Goal: Transaction & Acquisition: Book appointment/travel/reservation

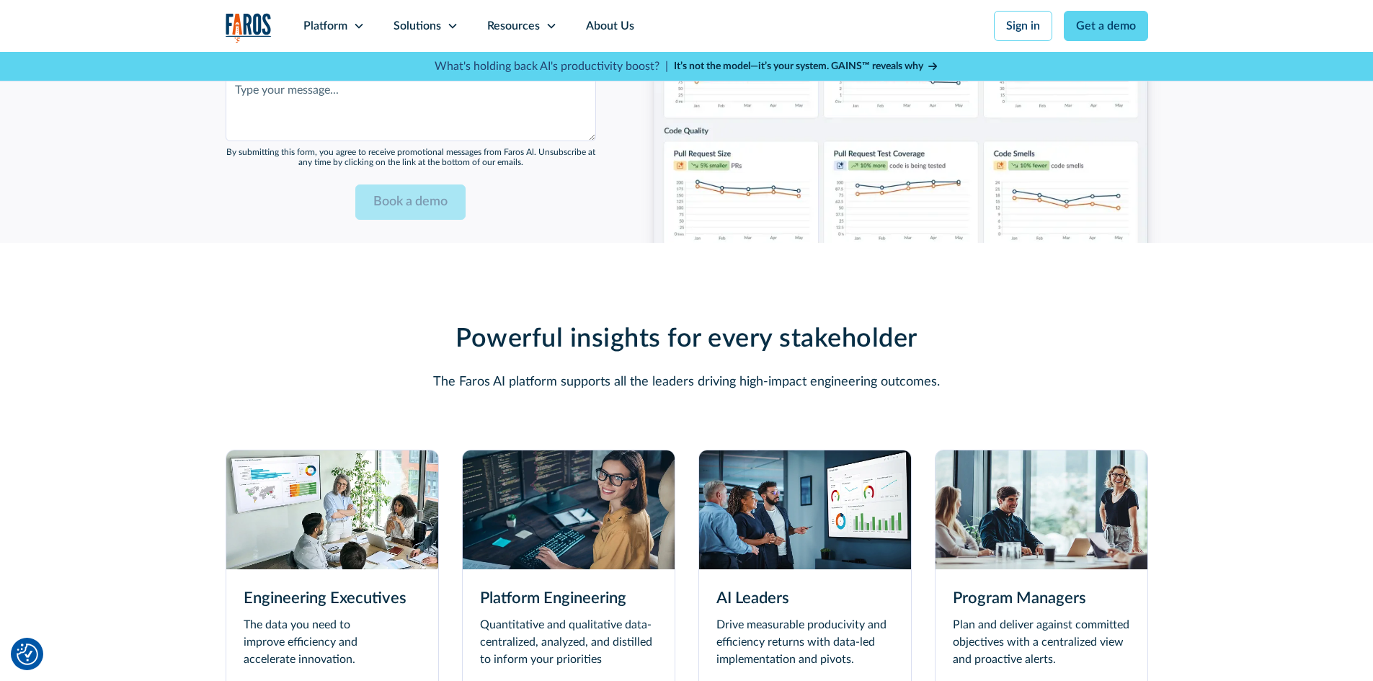
scroll to position [3893, 0]
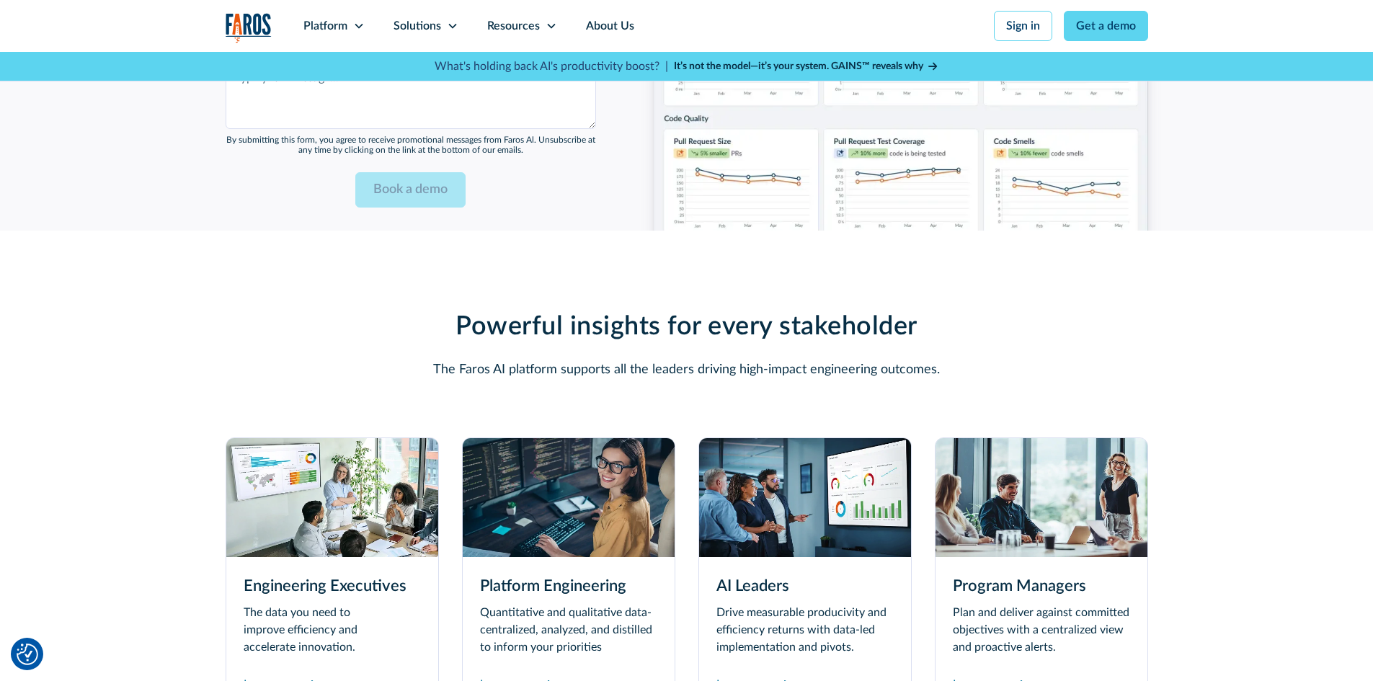
click at [765, 468] on img at bounding box center [805, 497] width 212 height 119
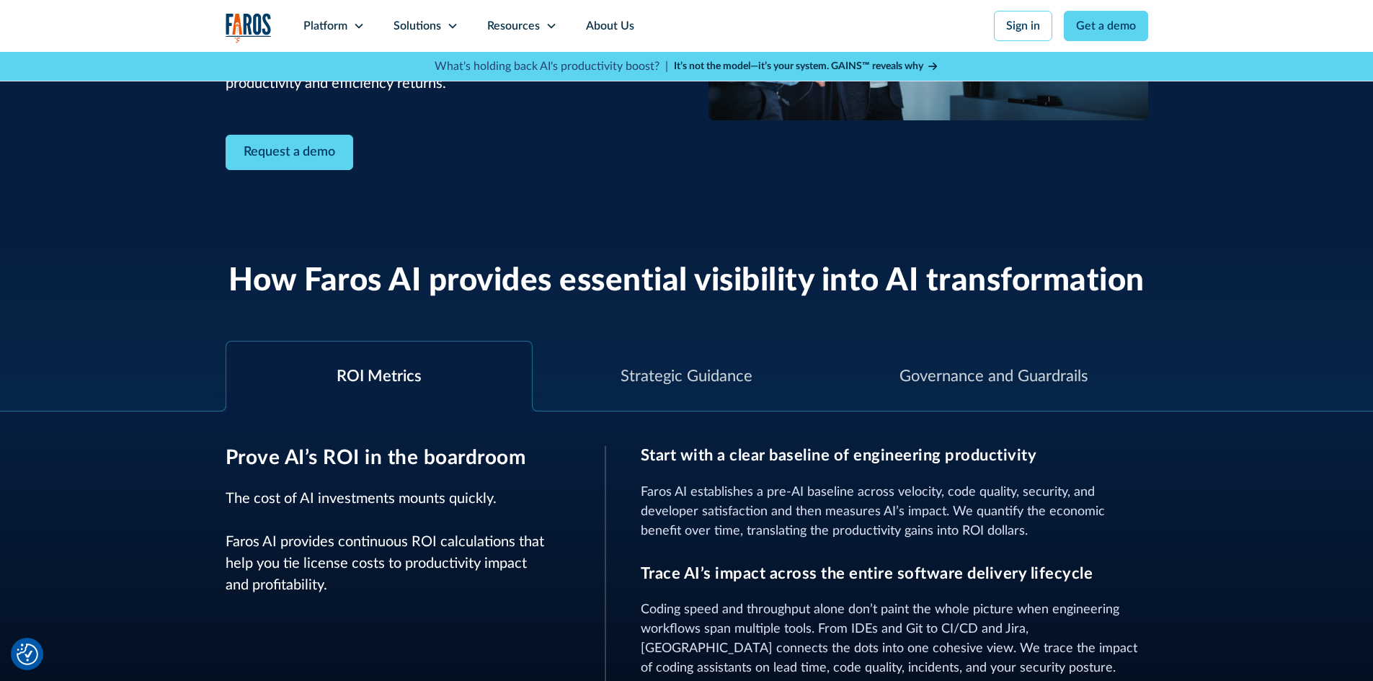
scroll to position [360, 0]
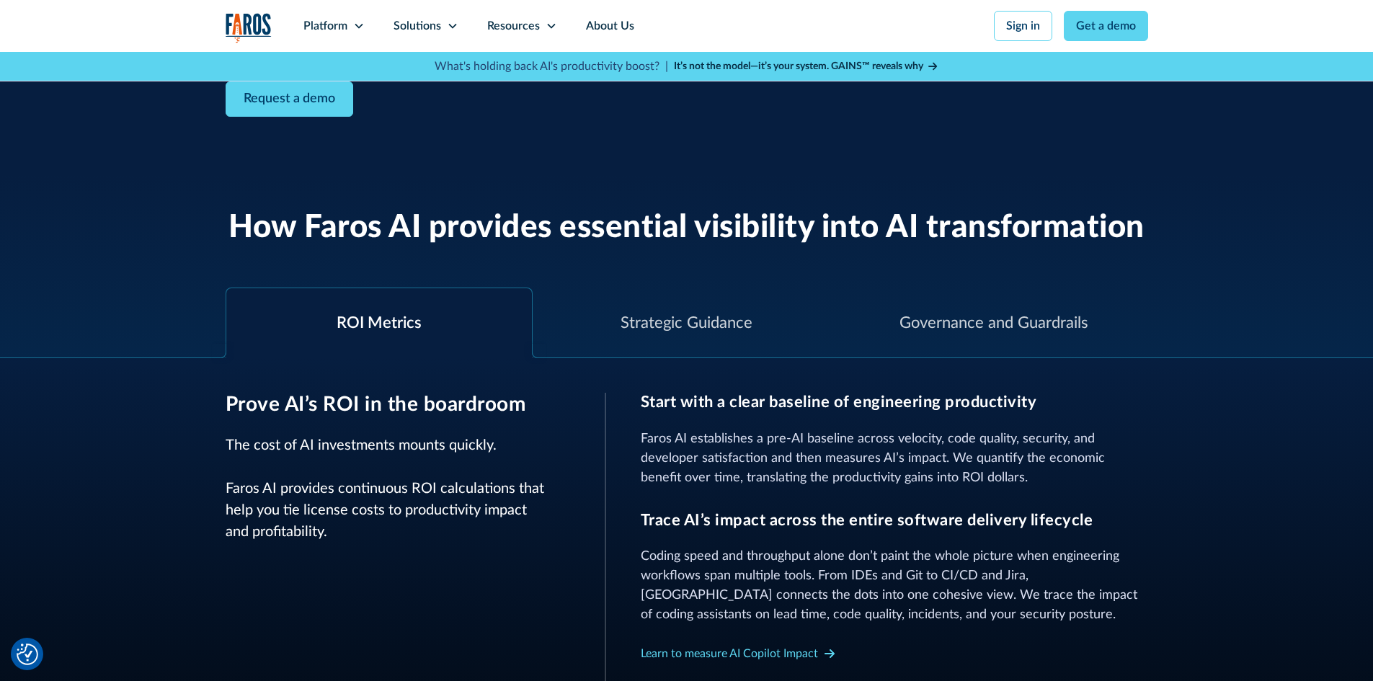
click at [535, 353] on div at bounding box center [539, 351] width 14 height 14
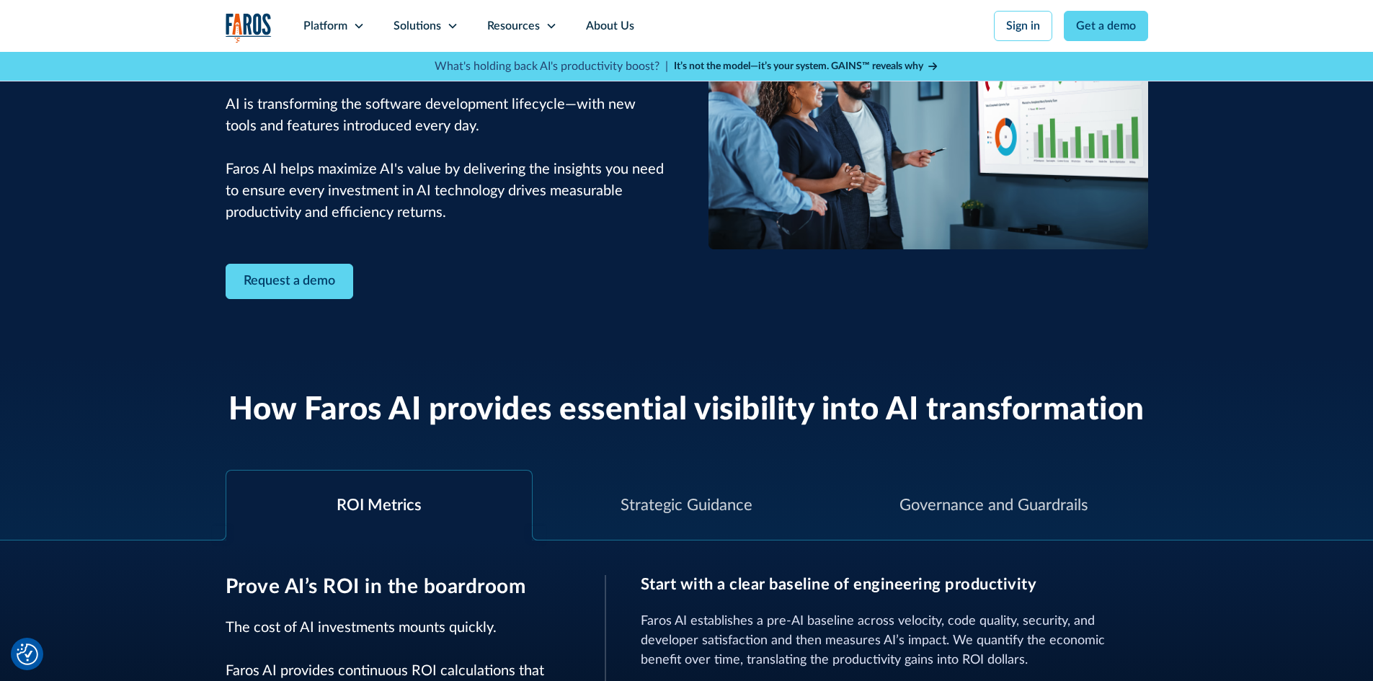
scroll to position [288, 0]
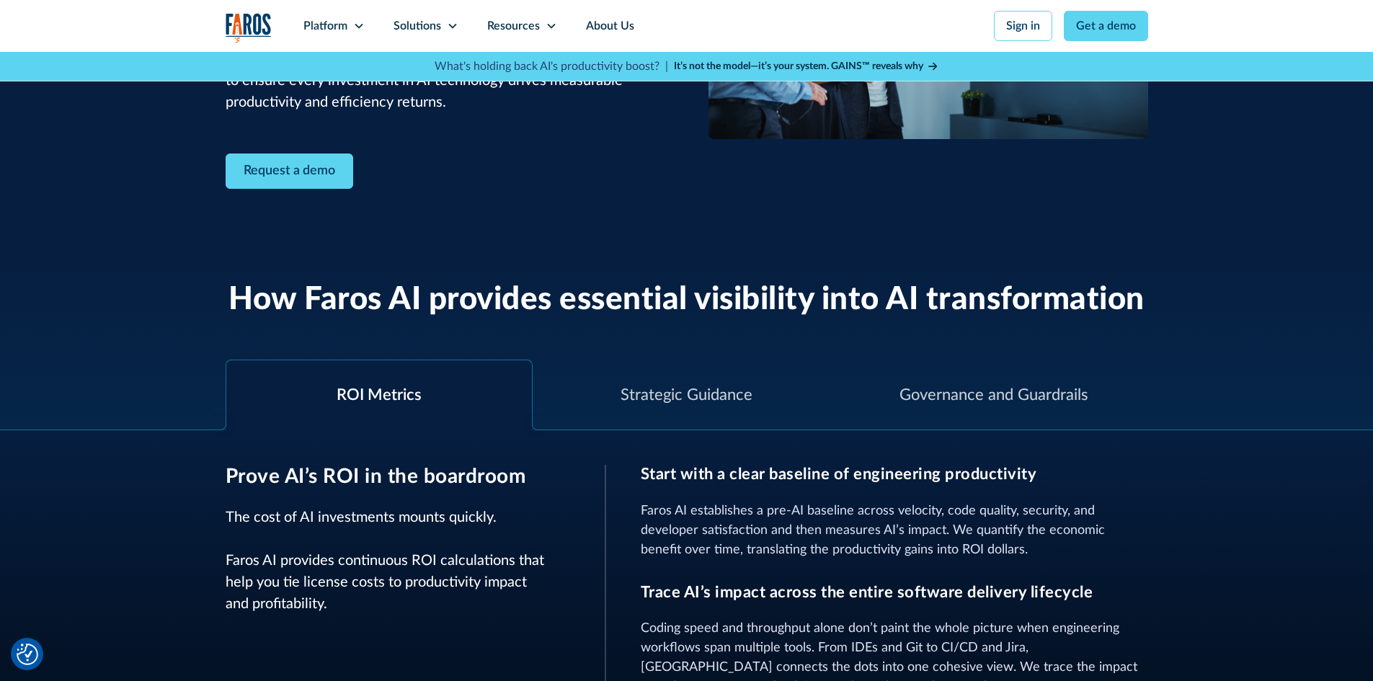
click at [391, 396] on div "ROI Metrics" at bounding box center [379, 396] width 85 height 24
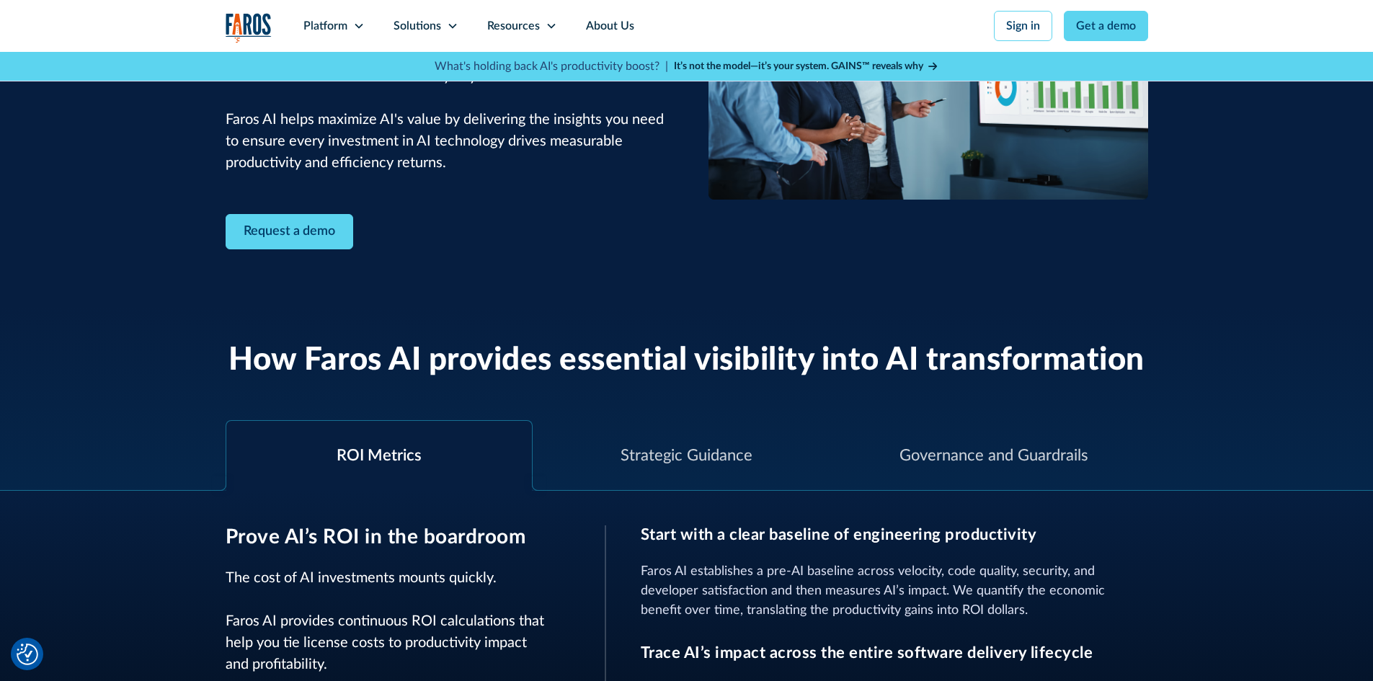
scroll to position [0, 0]
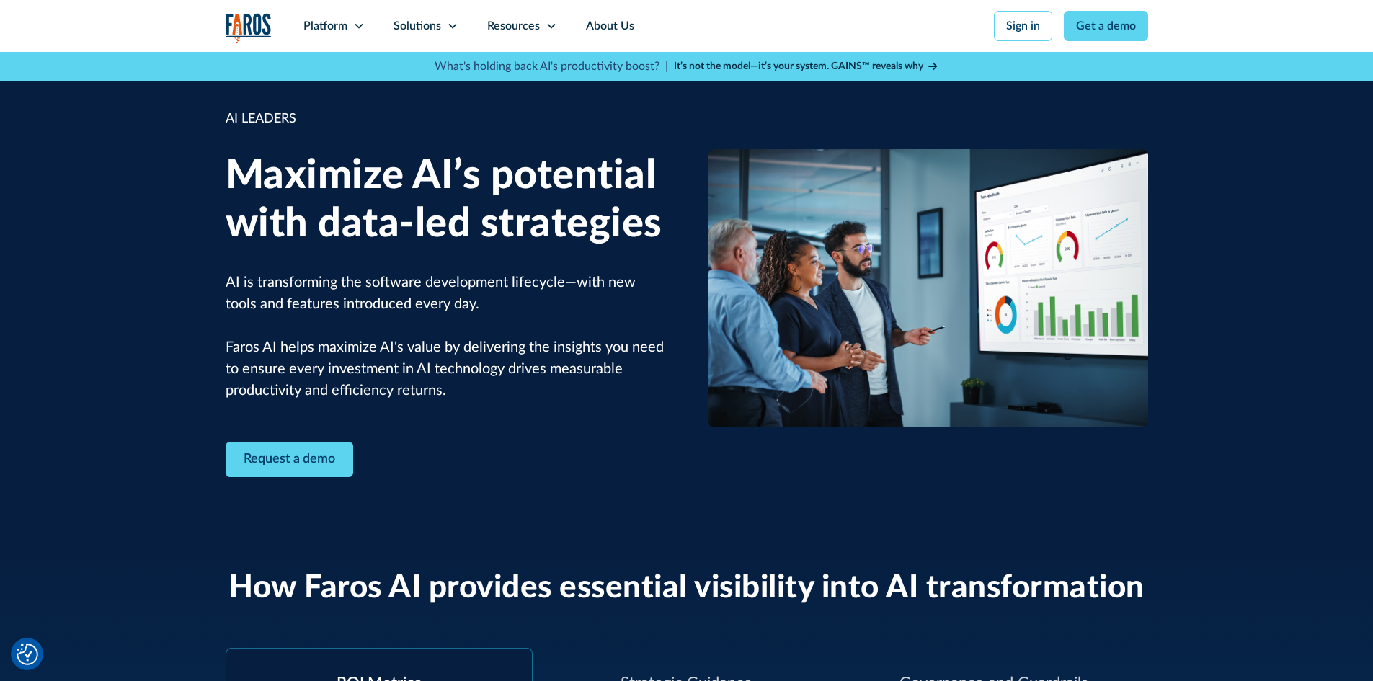
click at [570, 447] on div "Request a demo" at bounding box center [446, 459] width 440 height 35
